Goal: Check status: Check status

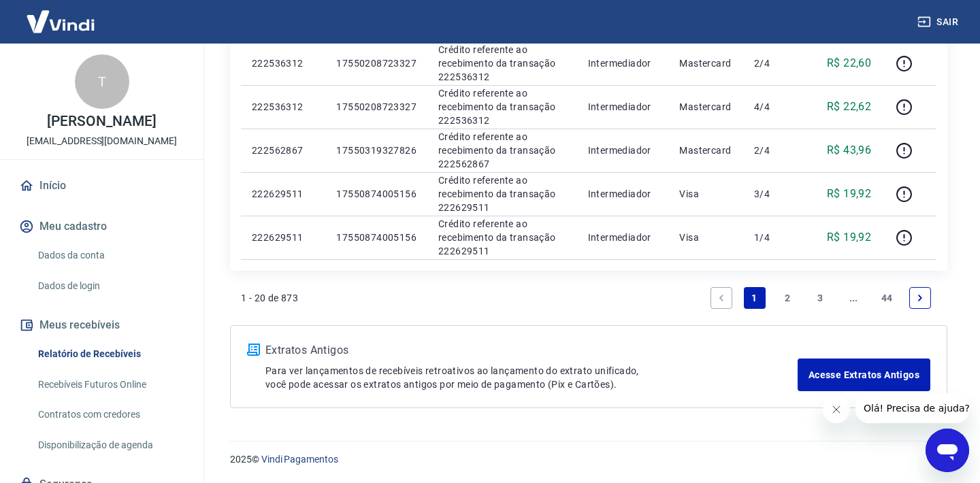
scroll to position [934, 0]
click at [95, 383] on link "Recebíveis Futuros Online" at bounding box center [110, 385] width 154 height 28
click at [789, 297] on link "2" at bounding box center [787, 298] width 22 height 22
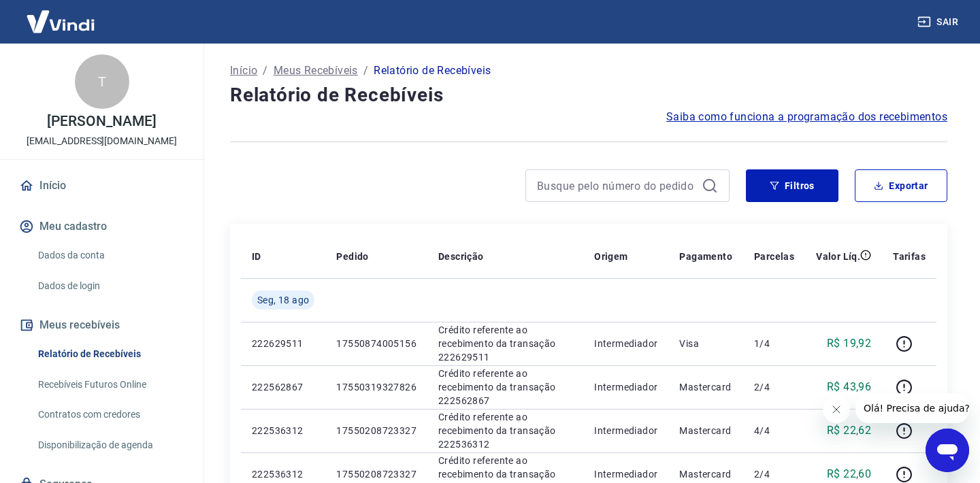
scroll to position [19, 0]
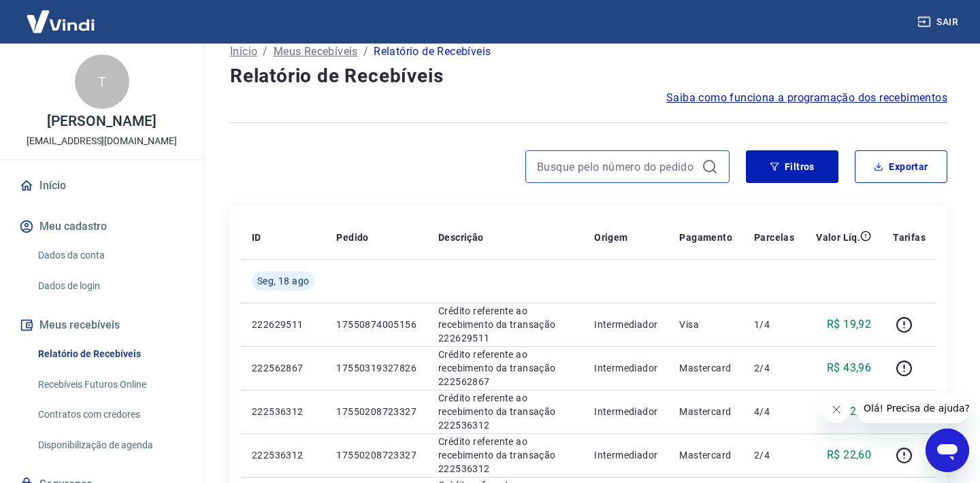
click at [557, 170] on input at bounding box center [616, 167] width 159 height 20
paste input "223039646"
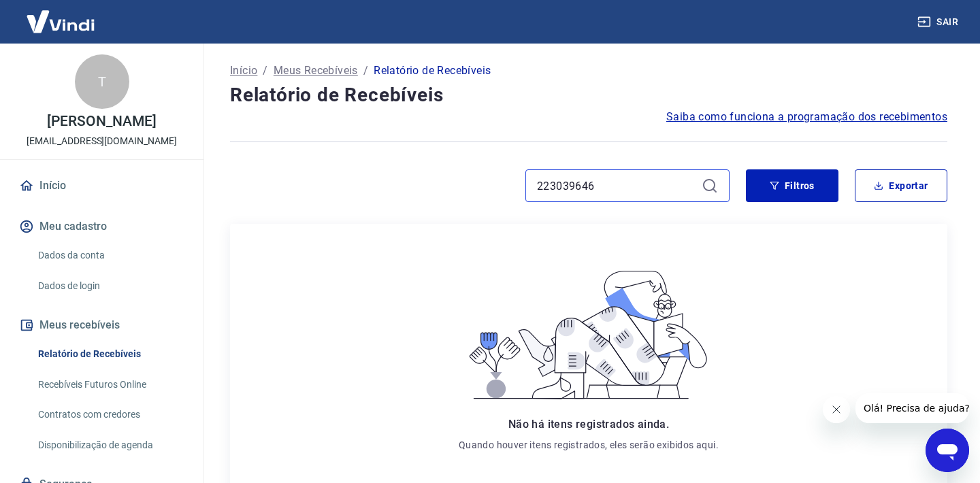
drag, startPoint x: 601, startPoint y: 184, endPoint x: 421, endPoint y: 184, distance: 180.3
click at [422, 184] on div "223039646" at bounding box center [480, 185] width 500 height 33
paste input "17552718371219"
type input "17552718371219"
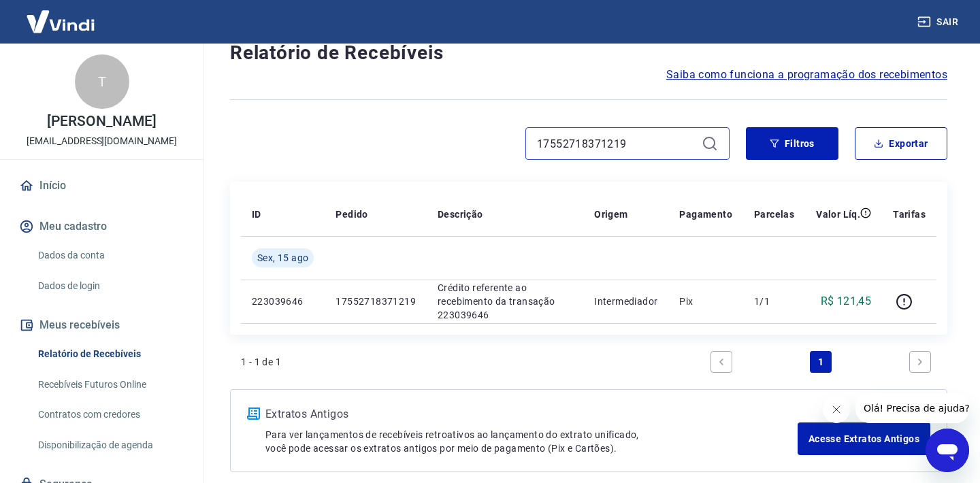
scroll to position [50, 0]
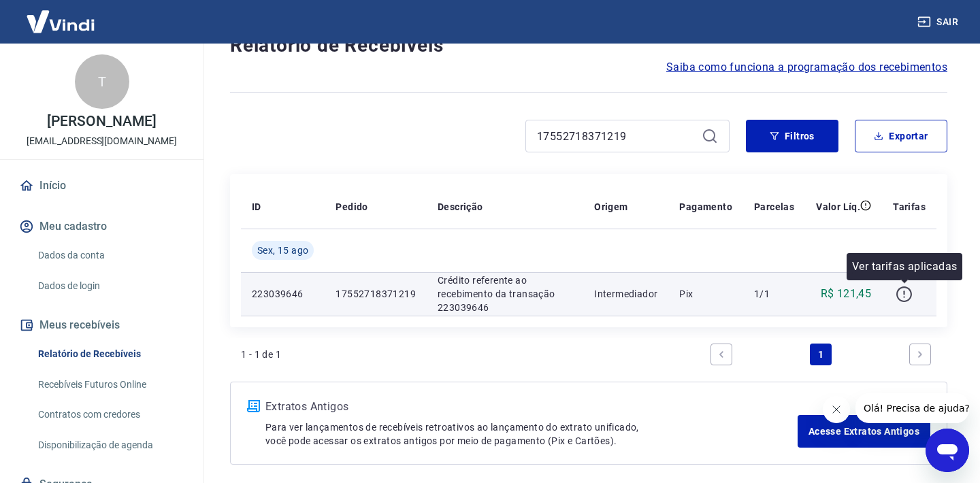
click at [904, 293] on icon "button" at bounding box center [904, 294] width 17 height 17
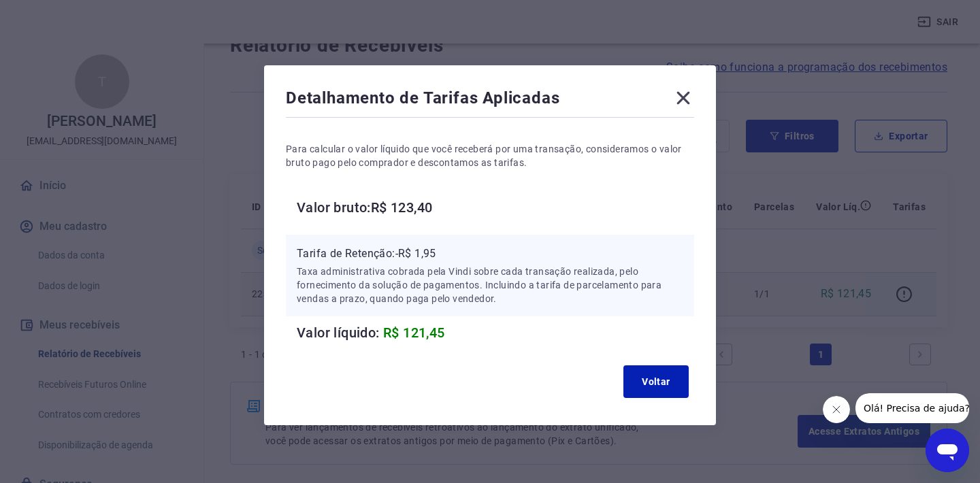
click at [681, 101] on icon at bounding box center [683, 98] width 13 height 13
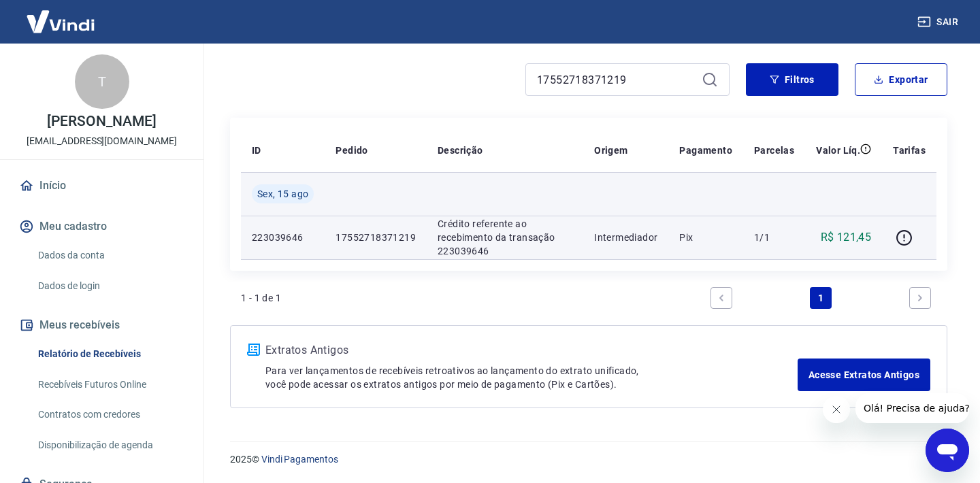
scroll to position [106, 0]
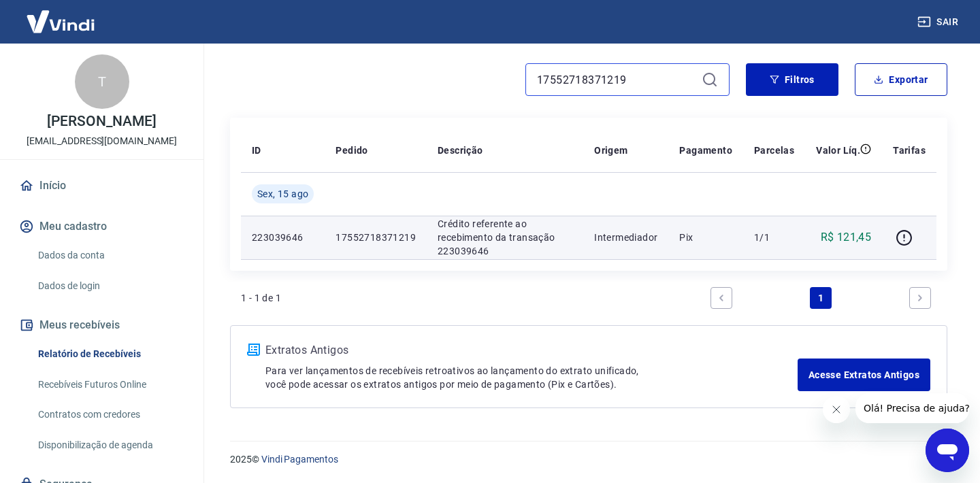
drag, startPoint x: 661, startPoint y: 82, endPoint x: 427, endPoint y: 82, distance: 233.4
click at [427, 82] on div "17552718371219" at bounding box center [480, 79] width 500 height 33
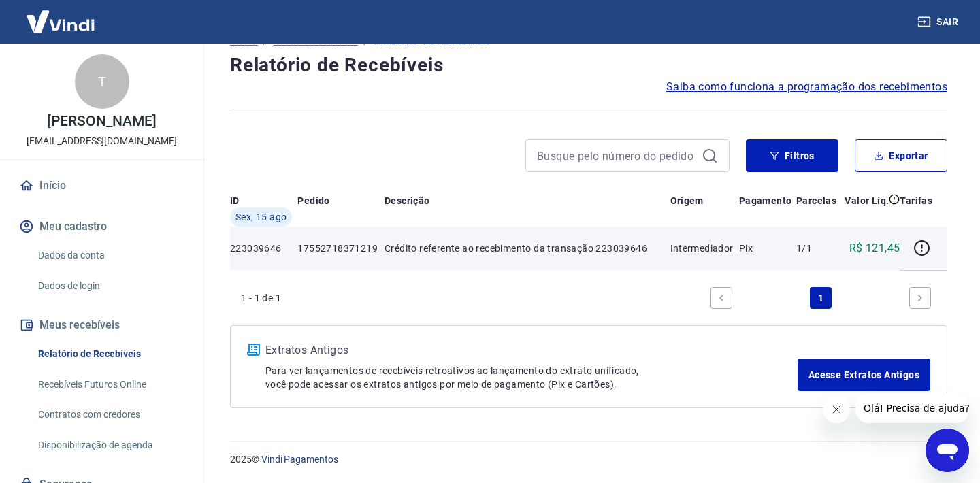
click at [710, 75] on div "Início / Meus Recebíveis / Relatório de Recebíveis Relatório de Recebíveis Saib…" at bounding box center [589, 219] width 750 height 411
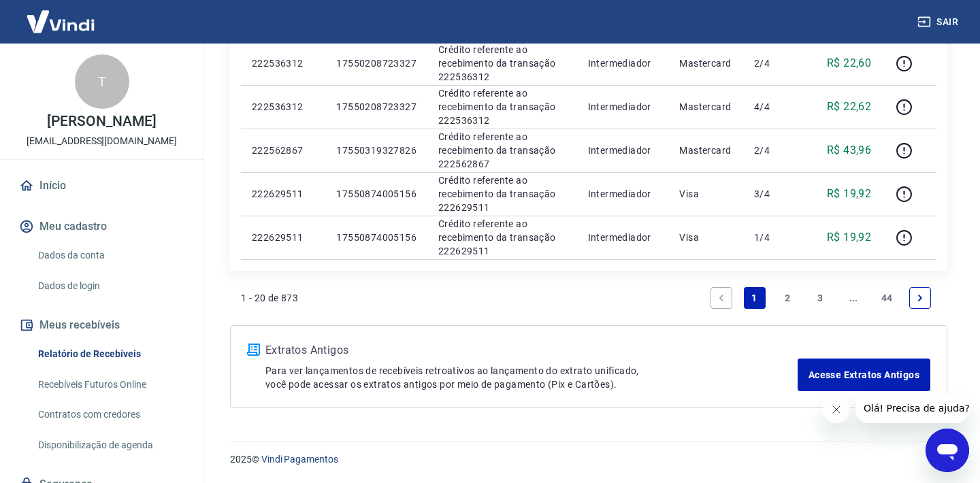
scroll to position [934, 0]
click at [787, 299] on link "2" at bounding box center [787, 298] width 22 height 22
click at [820, 298] on link "3" at bounding box center [821, 298] width 22 height 22
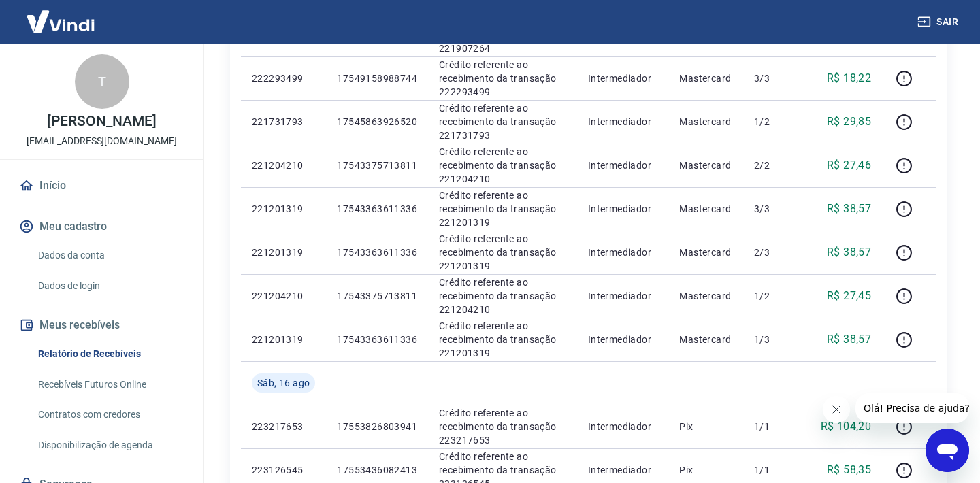
scroll to position [397, 0]
